Goal: Navigation & Orientation: Find specific page/section

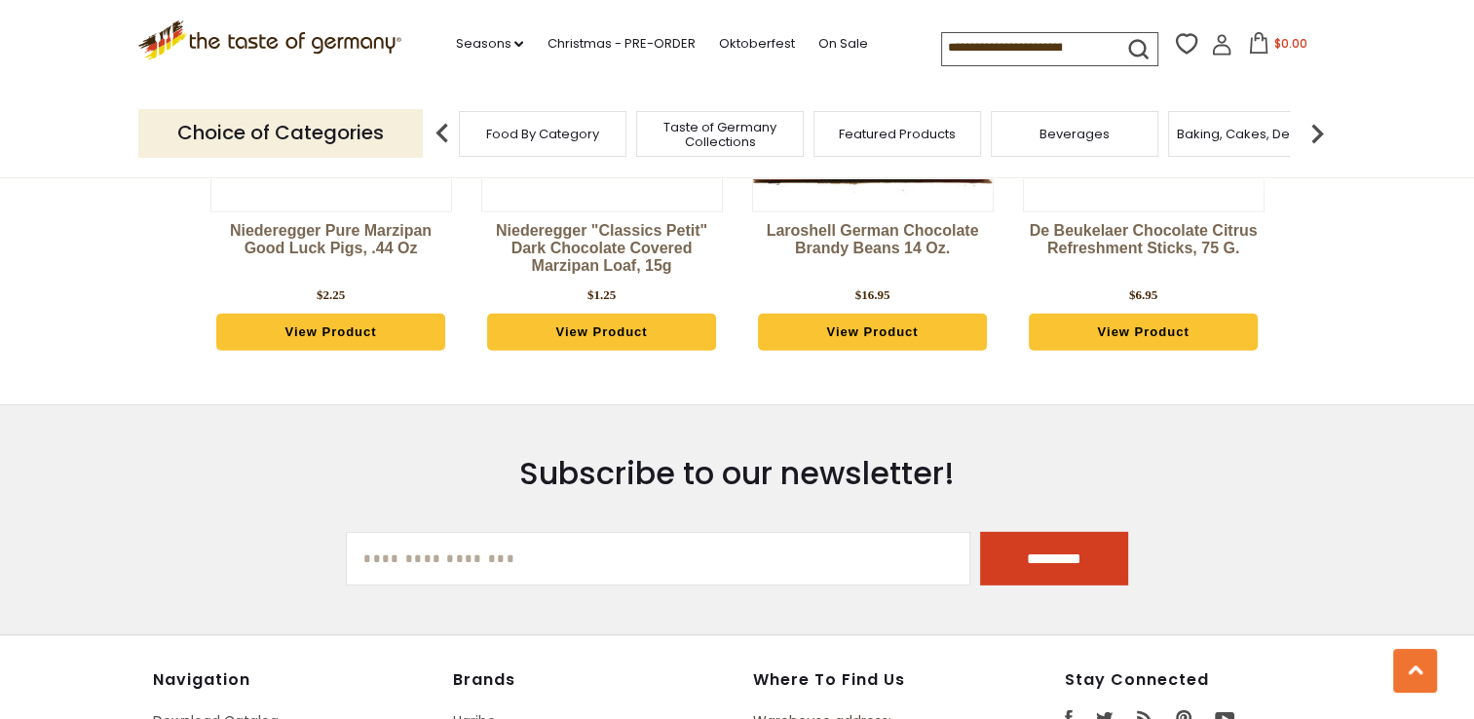
scroll to position [5290, 0]
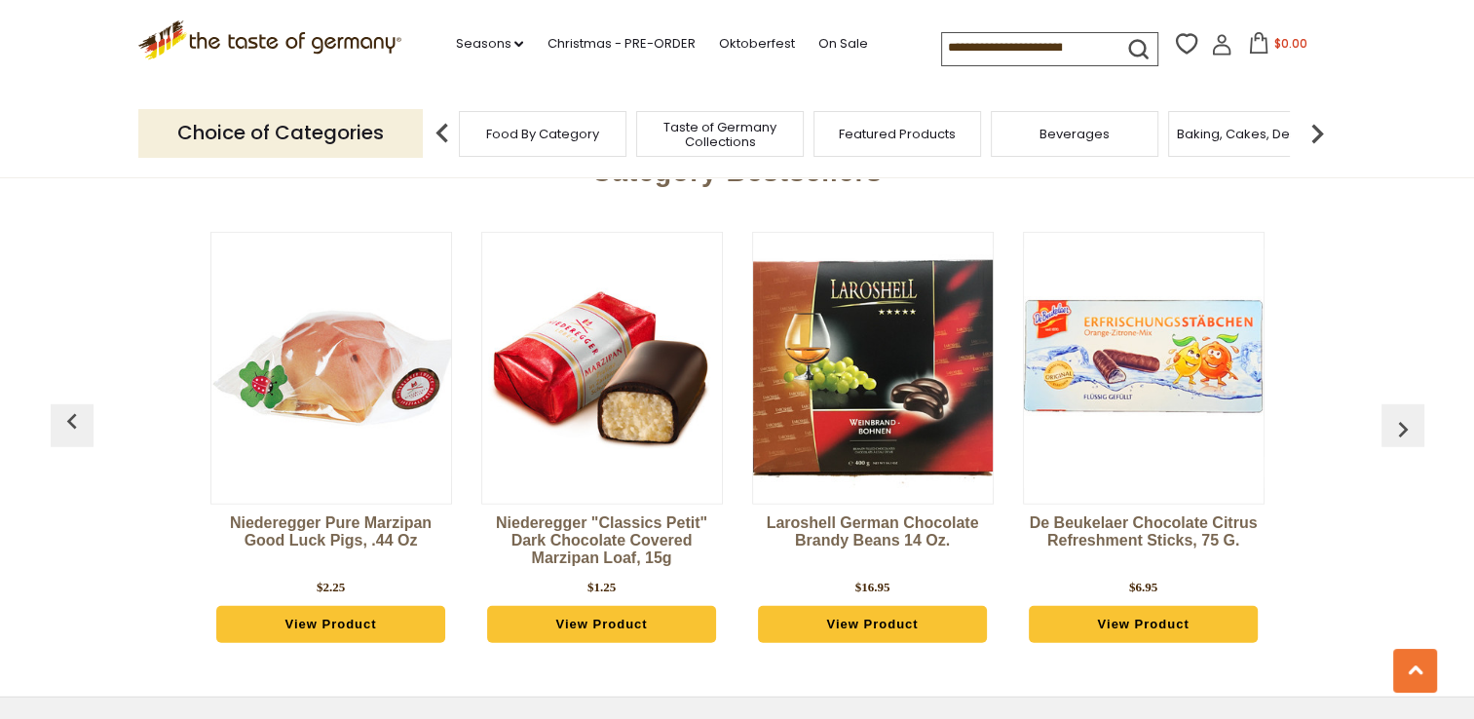
click at [557, 140] on span "Food By Category" at bounding box center [542, 134] width 113 height 15
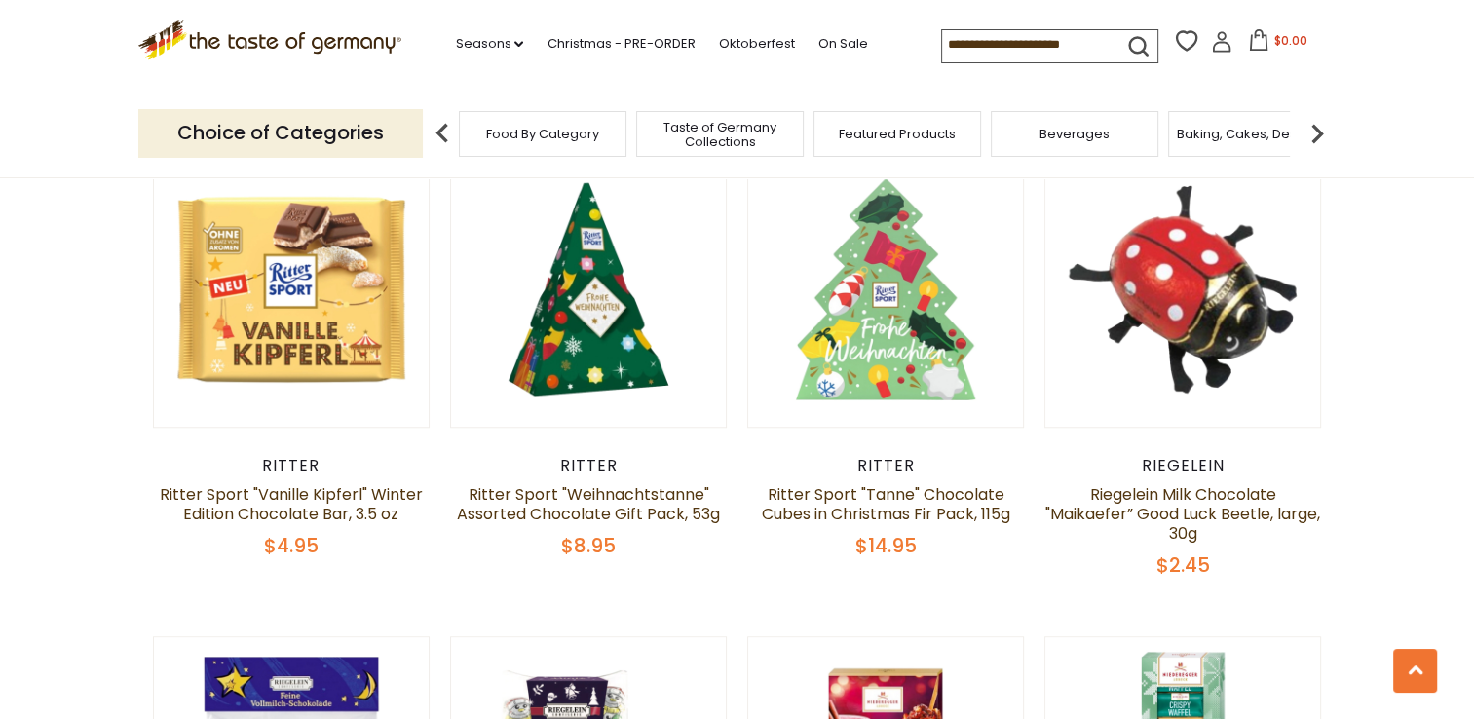
scroll to position [5972, 0]
